Goal: Transaction & Acquisition: Book appointment/travel/reservation

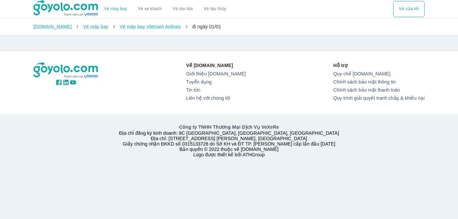
click at [113, 11] on link "Vé máy bay" at bounding box center [115, 8] width 23 height 5
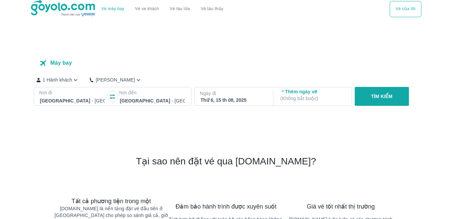
click at [72, 93] on p "Nơi đi" at bounding box center [72, 92] width 67 height 7
click at [76, 100] on div at bounding box center [72, 101] width 65 height 8
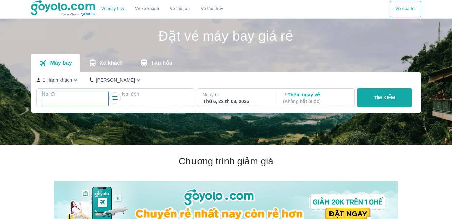
click at [47, 94] on p "Nơi đi" at bounding box center [75, 94] width 67 height 7
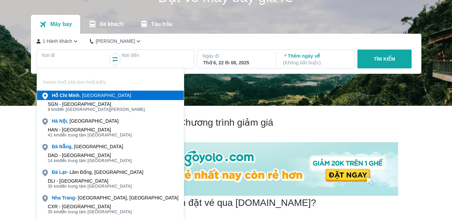
click at [58, 96] on b "Hồ" at bounding box center [55, 95] width 6 height 5
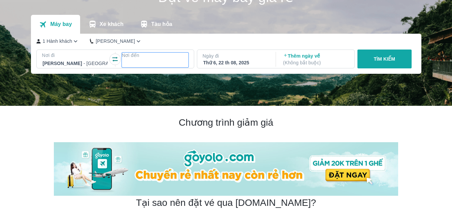
click at [144, 61] on div at bounding box center [155, 63] width 65 height 8
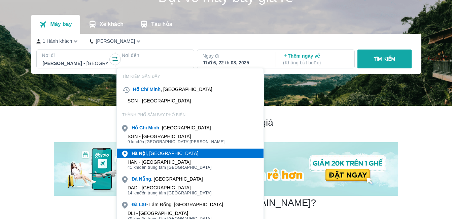
click at [152, 154] on div "Hà Nội , Việt nam" at bounding box center [165, 153] width 67 height 7
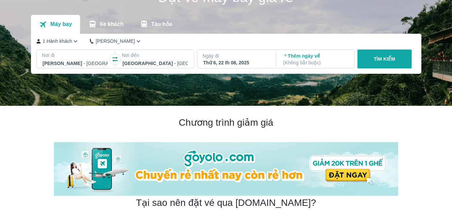
click at [228, 62] on div "Thứ 6, 22 th 08, 2025" at bounding box center [236, 62] width 65 height 7
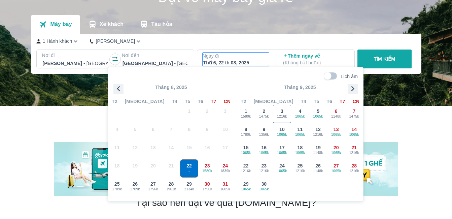
click at [285, 114] on span "1216k" at bounding box center [283, 116] width 18 height 5
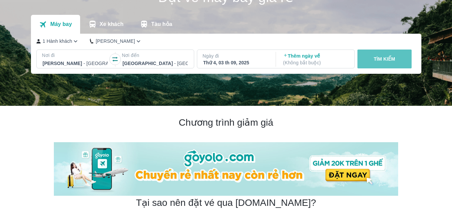
click at [382, 56] on button "TÌM KIẾM" at bounding box center [385, 59] width 54 height 19
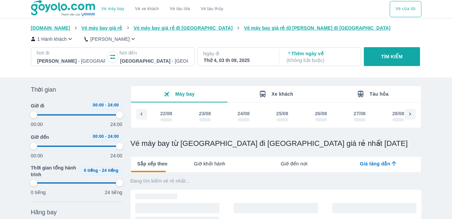
type input "97.9166666666667"
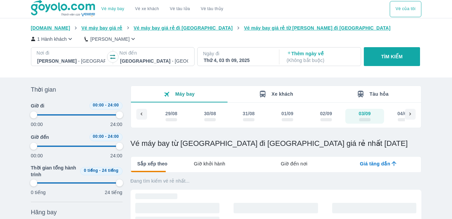
type input "97.9166666666667"
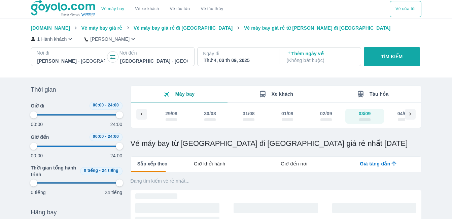
type input "97.9166666666667"
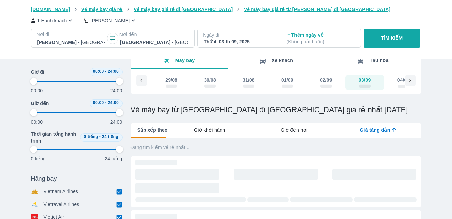
scroll to position [67, 0]
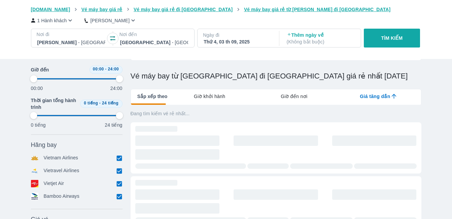
type input "97.9166666666667"
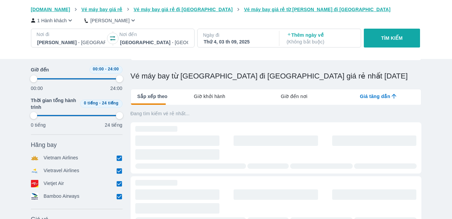
type input "97.9166666666667"
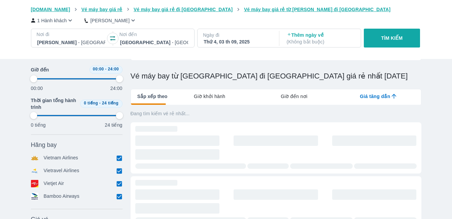
type input "97.9166666666667"
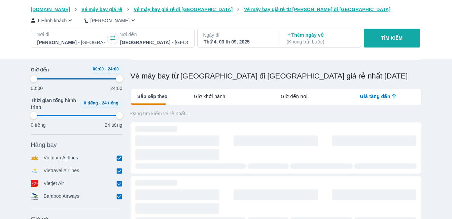
type input "97.9166666666667"
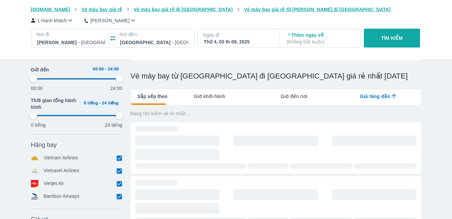
type input "97.9166666666667"
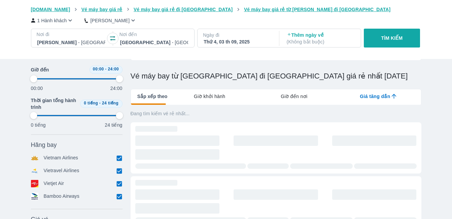
type input "97.9166666666667"
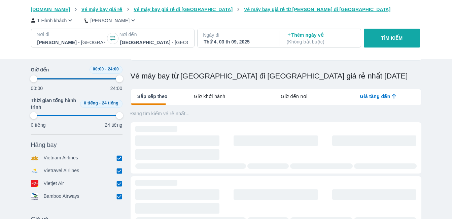
type input "97.9166666666667"
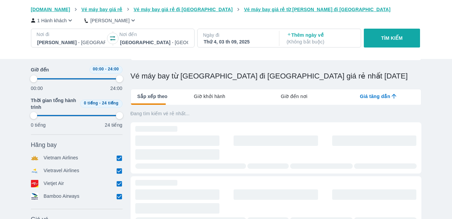
type input "97.9166666666667"
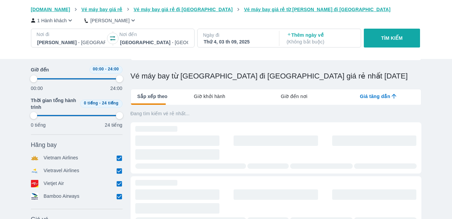
type input "97.9166666666667"
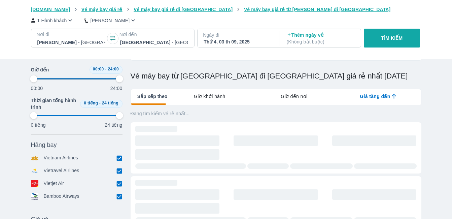
type input "97.9166666666667"
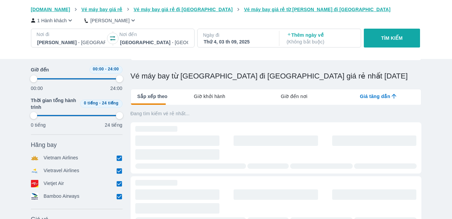
type input "97.9166666666667"
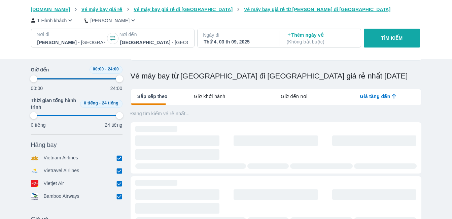
type input "97.9166666666667"
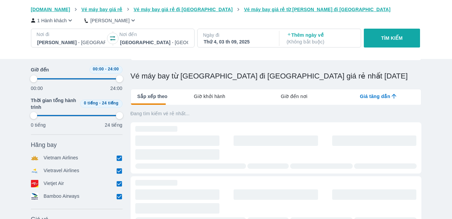
type input "97.9166666666667"
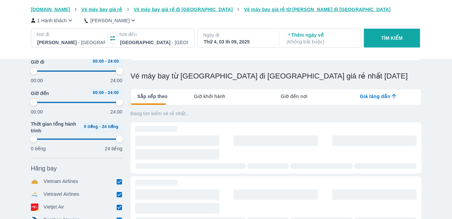
scroll to position [0, 0]
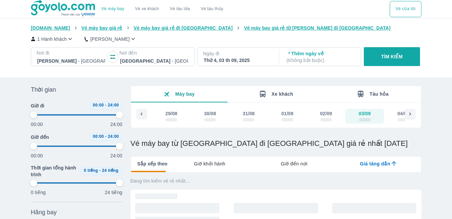
type input "97.9166666666667"
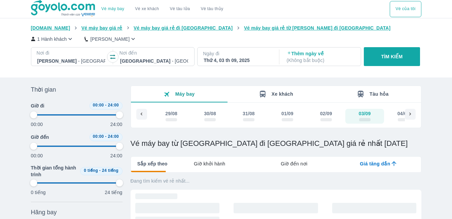
type input "97.9166666666667"
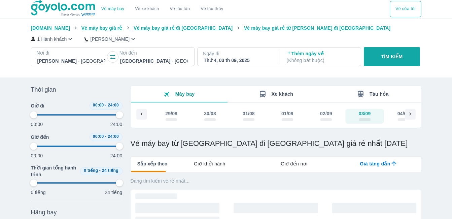
type input "97.9166666666667"
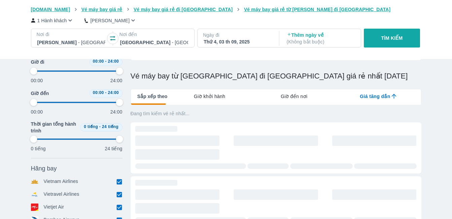
type input "97.9166666666667"
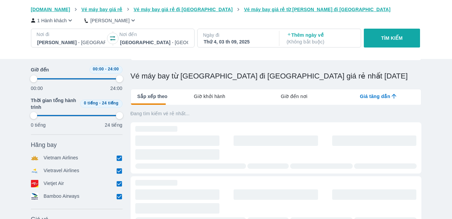
type input "97.9166666666667"
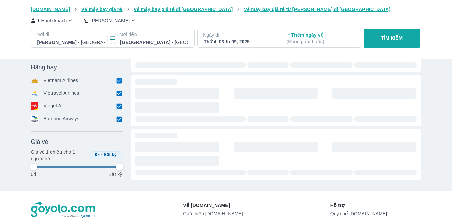
type input "97.9166666666667"
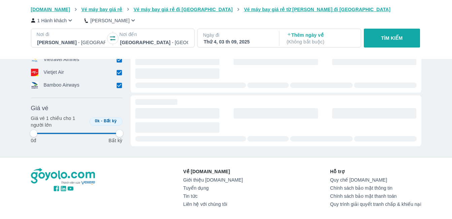
scroll to position [236, 0]
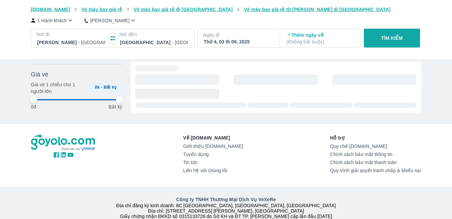
type input "97.9166666666667"
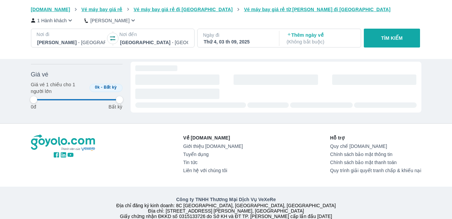
type input "97.9166666666667"
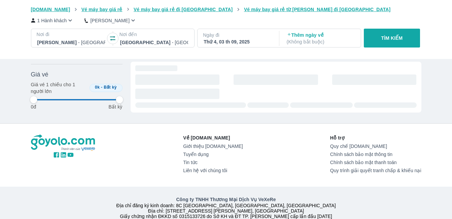
type input "97.9166666666667"
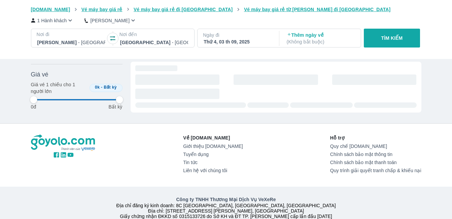
type input "97.9166666666667"
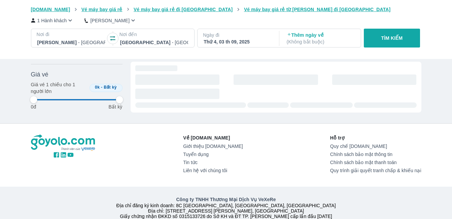
type input "97.9166666666667"
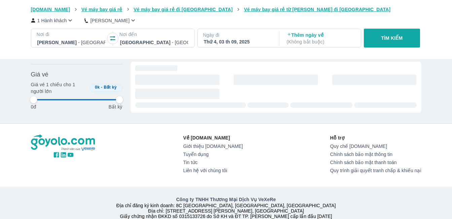
type input "97.9166666666667"
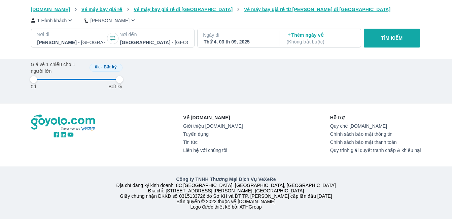
type input "97.9166666666667"
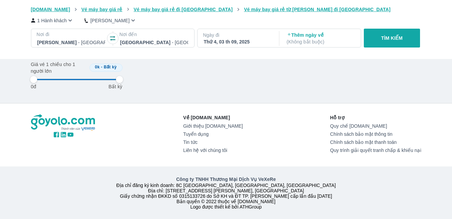
type input "97.9166666666667"
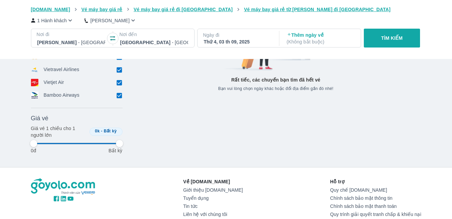
scroll to position [202, 0]
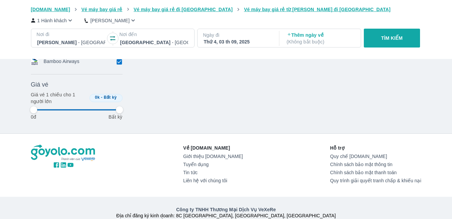
type input "97.9166666666667"
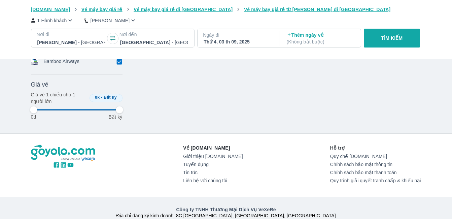
type input "97.9166666666667"
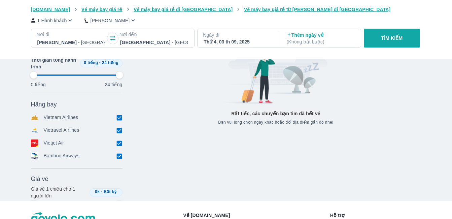
scroll to position [101, 0]
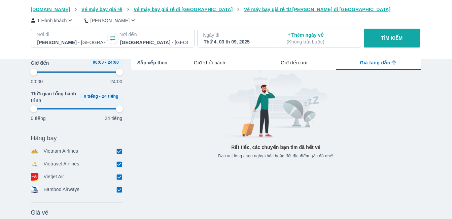
type input "97.9166666666667"
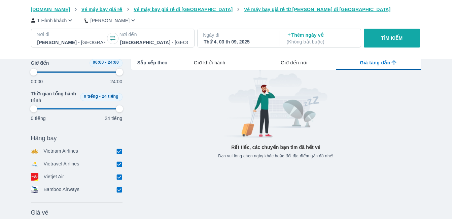
type input "97.9166666666667"
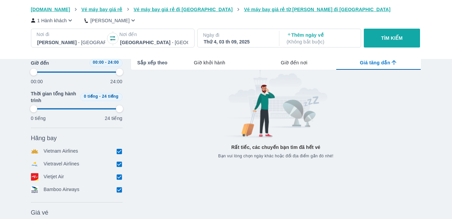
type input "97.9166666666667"
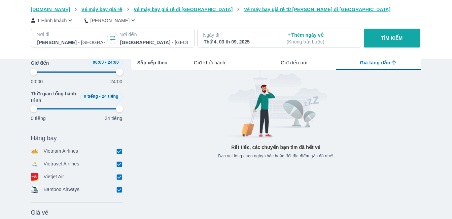
type input "97.9166666666667"
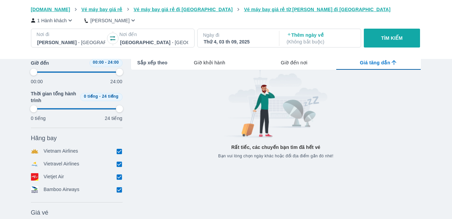
type input "97.9166666666667"
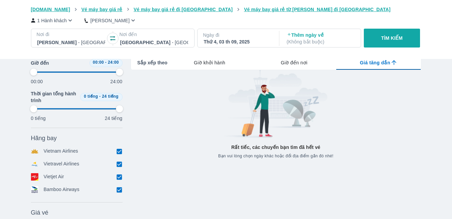
type input "97.9166666666667"
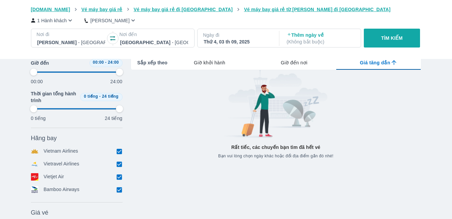
type input "97.9166666666667"
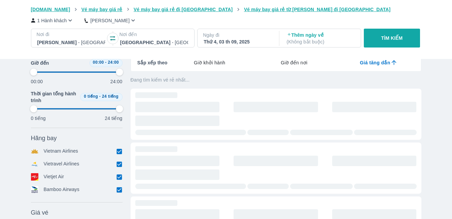
type input "97.9166666666667"
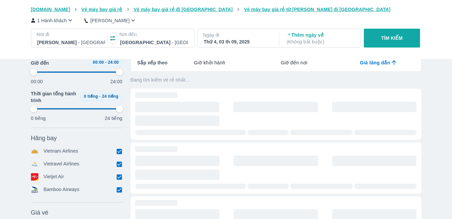
type input "97.9166666666667"
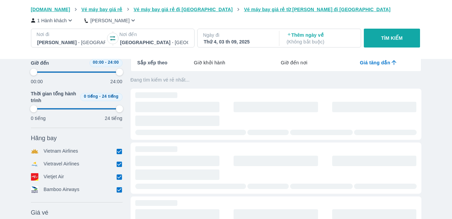
type input "97.9166666666667"
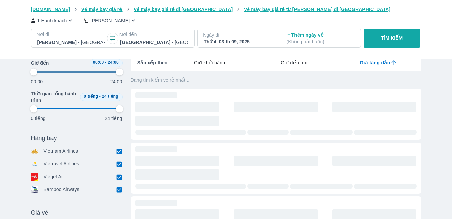
type input "97.9166666666667"
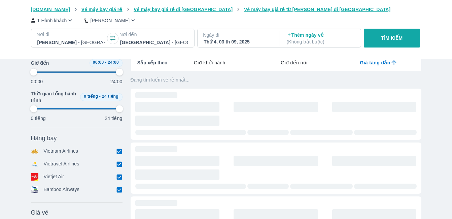
type input "97.9166666666667"
